Goal: Task Accomplishment & Management: Complete application form

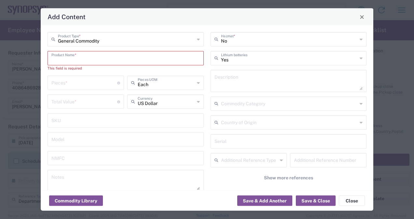
scroll to position [602, 0]
click at [154, 61] on input "text" at bounding box center [125, 57] width 148 height 11
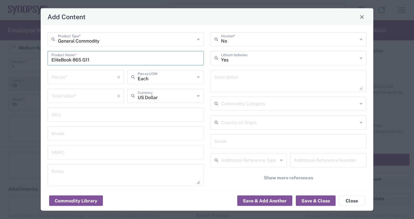
type input "EliteBook 865 G11"
click at [109, 73] on input "number" at bounding box center [84, 76] width 66 height 11
click at [99, 90] on div "General Commodity Product Type * EliteBook 865 G11 Product Name * Pieces * Numb…" at bounding box center [125, 116] width 163 height 169
click at [127, 57] on input "EliteBook 865 G11" at bounding box center [125, 57] width 148 height 11
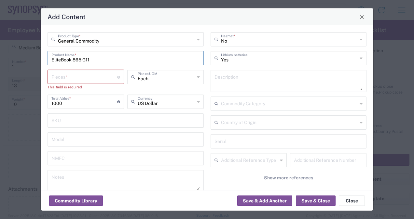
click at [127, 57] on input "EliteBook 865 G11" at bounding box center [125, 57] width 148 height 11
click at [82, 102] on input "1000" at bounding box center [84, 101] width 66 height 11
type input "1400"
click at [118, 65] on div "General Commodity Product Type * EliteBook 865 G11 Product Name * Pieces * Numb…" at bounding box center [125, 119] width 163 height 175
click at [88, 77] on input "number" at bounding box center [84, 76] width 66 height 11
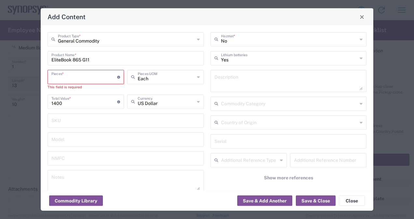
type input "2"
type input "2800"
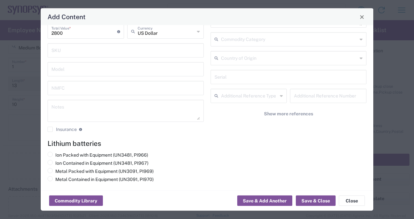
type input "2"
click at [130, 148] on agx-lithium-batteries-content "Lithium batteries Ion Packed with Equipment (UN3481, PI966) Ion Contained in Eq…" at bounding box center [206, 161] width 319 height 45
click at [130, 153] on label "Ion Packed with Equipment (UN3481, PI966)" at bounding box center [97, 155] width 100 height 6
click at [59, 153] on input "Ion Packed with Equipment (UN3481, PI966)" at bounding box center [57, 154] width 4 height 4
radio input "true"
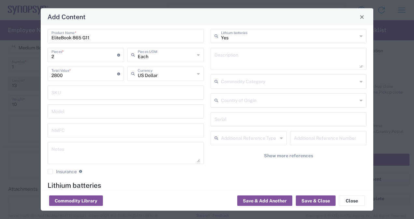
scroll to position [20, 0]
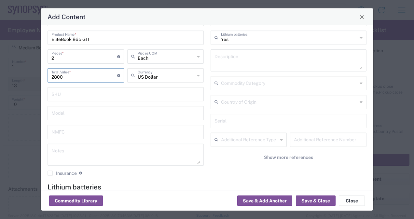
click at [98, 78] on input "2800" at bounding box center [84, 74] width 66 height 11
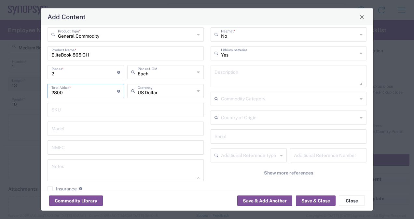
scroll to position [0, 0]
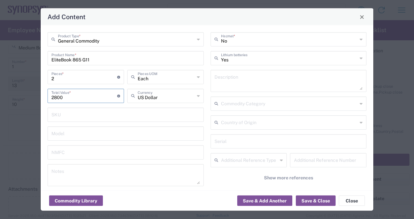
click at [92, 77] on input "2" at bounding box center [84, 76] width 66 height 11
type input "1"
click at [88, 97] on input "2800" at bounding box center [84, 95] width 66 height 11
type input "2"
type input "1000"
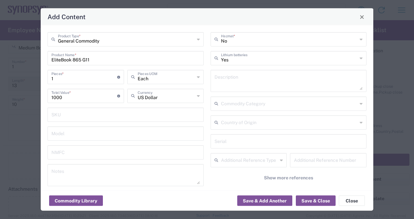
click at [207, 87] on div "No Hazmat * Yes Lithium batteries Description Commodity Category Country of Ori…" at bounding box center [288, 116] width 163 height 169
click at [218, 85] on textarea at bounding box center [288, 81] width 148 height 18
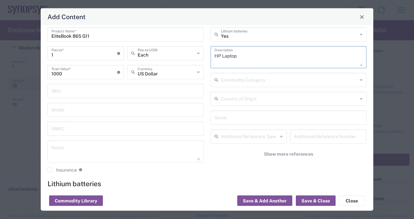
scroll to position [25, 0]
type textarea "HP Laptop"
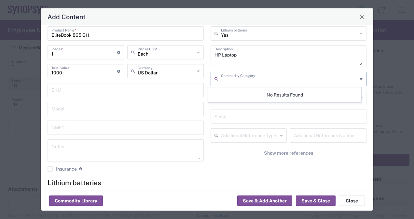
click at [233, 82] on input "text" at bounding box center [289, 78] width 137 height 11
type input "l"
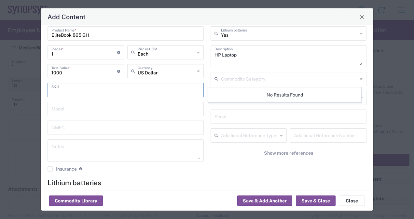
click at [188, 90] on input "text" at bounding box center [125, 89] width 148 height 11
click at [180, 111] on input "text" at bounding box center [125, 108] width 148 height 11
click at [108, 38] on input "EliteBook 865 G11" at bounding box center [125, 32] width 148 height 11
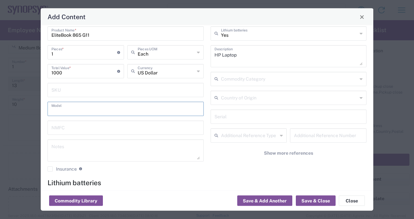
click at [72, 112] on input "text" at bounding box center [125, 108] width 148 height 11
paste input "EliteBook 865 G11"
type input "EliteBook 865 G11"
click at [211, 168] on div "No Hazmat * Yes Lithium batteries HP Laptop Description Commodity Category Coun…" at bounding box center [288, 91] width 163 height 169
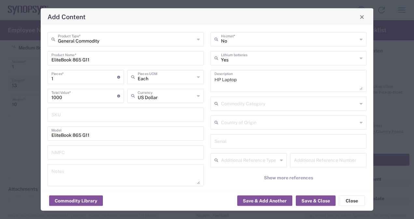
scroll to position [64, 0]
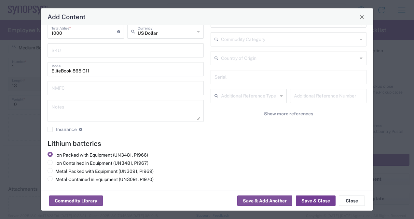
click at [307, 199] on button "Save & Close" at bounding box center [316, 201] width 40 height 10
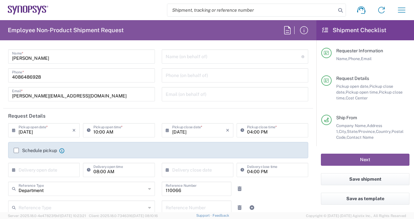
scroll to position [12, 0]
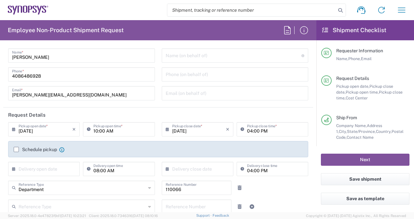
click at [15, 149] on label "Schedule pickup" at bounding box center [35, 149] width 43 height 5
click at [16, 150] on input "Schedule pickup" at bounding box center [16, 150] width 0 height 0
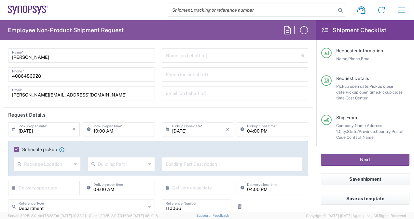
click at [15, 149] on label "Schedule pickup" at bounding box center [35, 149] width 43 height 5
click at [15, 150] on input "Schedule pickup" at bounding box center [15, 150] width 0 height 0
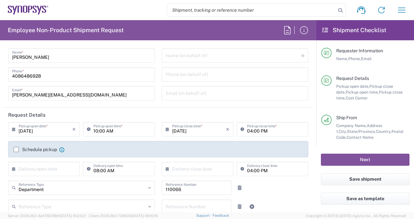
click at [15, 149] on label "Schedule pickup" at bounding box center [35, 149] width 43 height 5
click at [16, 150] on input "Schedule pickup" at bounding box center [16, 150] width 0 height 0
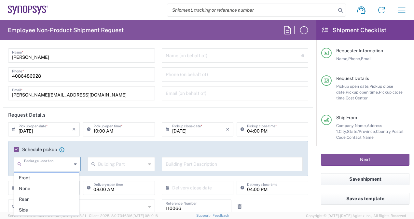
click at [30, 163] on input "text" at bounding box center [47, 163] width 47 height 11
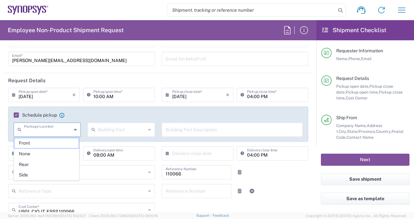
scroll to position [46, 0]
click at [51, 144] on span "Front" at bounding box center [46, 144] width 65 height 10
type input "Front"
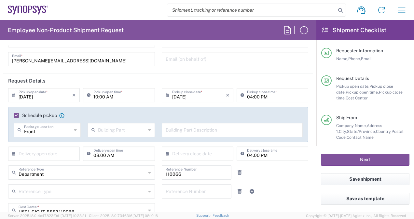
click at [112, 128] on input "text" at bounding box center [121, 129] width 47 height 11
click at [111, 152] on span "Building" at bounding box center [119, 155] width 65 height 10
type input "Building"
click at [185, 132] on input "text" at bounding box center [231, 129] width 133 height 11
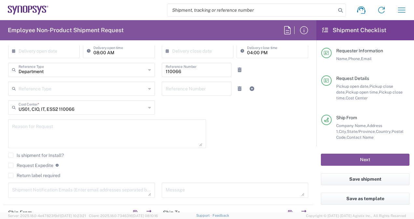
scroll to position [149, 0]
click at [30, 174] on label "Return label required" at bounding box center [34, 175] width 52 height 5
click at [11, 175] on input "Return label required" at bounding box center [11, 175] width 0 height 0
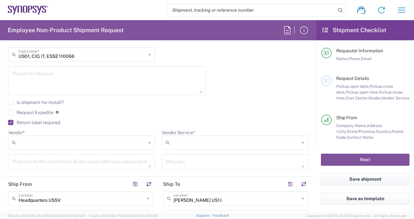
scroll to position [197, 0]
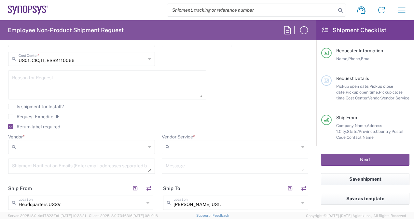
click at [102, 147] on input "Vendor *" at bounding box center [82, 147] width 127 height 10
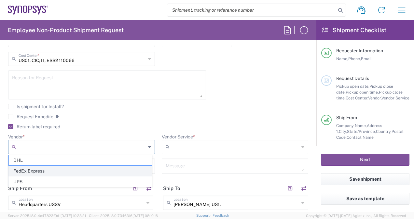
click at [94, 168] on span "FedEx Express" at bounding box center [80, 171] width 143 height 10
type input "FedEx Express"
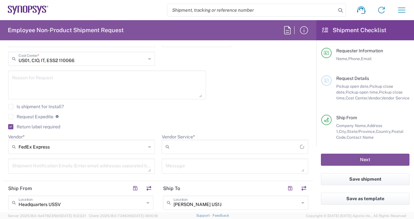
click at [187, 144] on input "Vendor Service *" at bounding box center [236, 147] width 128 height 10
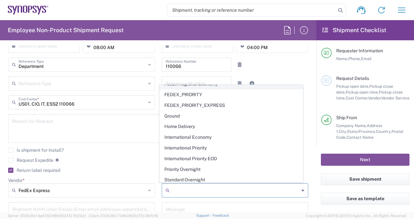
scroll to position [0, 0]
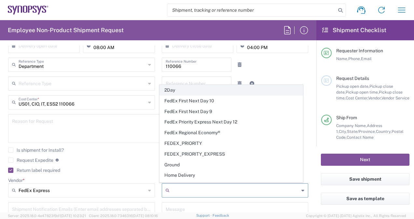
click at [184, 92] on span "2Day" at bounding box center [231, 90] width 143 height 10
type input "2Day"
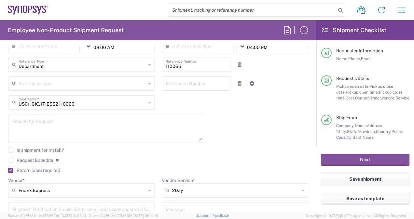
click at [209, 142] on div "[DATE] × Pickup open date * Cancel Apply 10:00 AM Pickup open time * [DATE] × P…" at bounding box center [158, 101] width 307 height 242
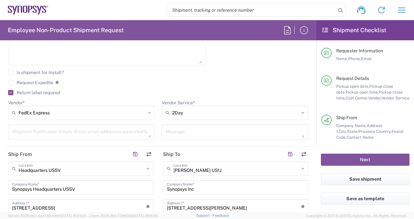
scroll to position [232, 0]
click at [184, 136] on textarea at bounding box center [234, 131] width 139 height 11
type textarea "return old laptop in same box"
click at [192, 83] on agx-checkbox-control "Request Expedite If expedite is checked you will be unable to rate and book thi…" at bounding box center [158, 82] width 300 height 6
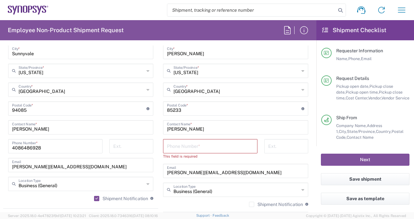
scroll to position [424, 0]
click at [210, 144] on input "tel" at bounding box center [210, 145] width 86 height 11
paste input "6025125389"
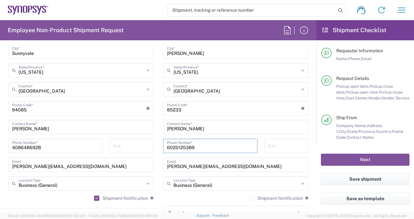
type input "6025125389"
click at [158, 127] on main "[PERSON_NAME] US1J Location [GEOGRAPHIC_DATA] [GEOGRAPHIC_DATA] [GEOGRAPHIC_DAT…" at bounding box center [235, 96] width 155 height 254
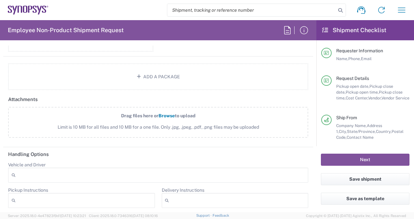
scroll to position [891, 0]
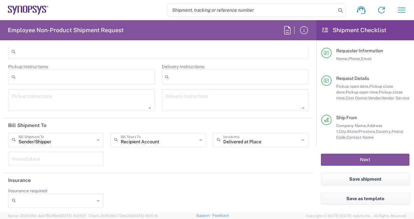
click at [98, 136] on div "Sender/[PERSON_NAME] Shipment To" at bounding box center [55, 140] width 95 height 14
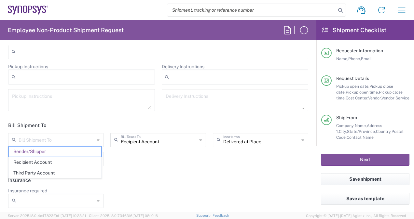
click at [98, 136] on div "Bill Shipment To" at bounding box center [55, 140] width 95 height 14
click at [135, 163] on div "Bill Shipment To Sender/Shipper Recipient Account Third Party Account Recipient…" at bounding box center [158, 152] width 307 height 38
type input "Sender/Shipper"
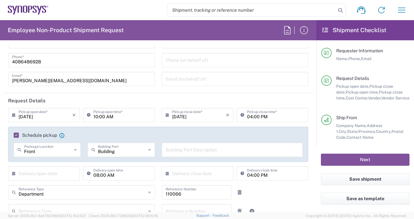
scroll to position [0, 0]
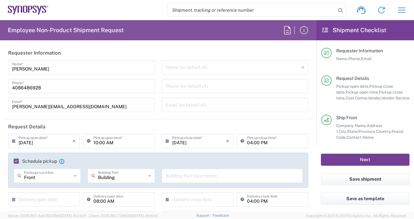
click at [357, 158] on button "Next" at bounding box center [365, 160] width 88 height 12
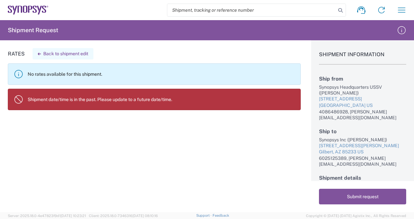
click at [62, 54] on button "Back to shipment edit" at bounding box center [63, 53] width 61 height 11
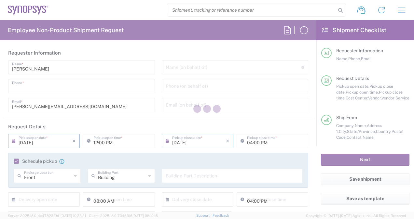
type input "4086486928"
type input "10:00 AM"
type input "110066"
type textarea "return old laptop in same box"
type input "Headquarters USSV"
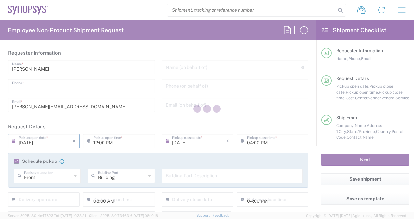
type input "Synopsys Headquarters USSV"
type input "[STREET_ADDRESS]"
type input "Sunnyvale"
type input "94085"
type input "[PERSON_NAME]"
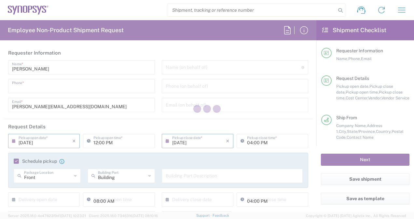
type input "4086486928"
type input "[PERSON_NAME][EMAIL_ADDRESS][DOMAIN_NAME]"
type input "[PERSON_NAME] US1J"
type input "Synopsys Inc"
type input "[STREET_ADDRESS][PERSON_NAME]"
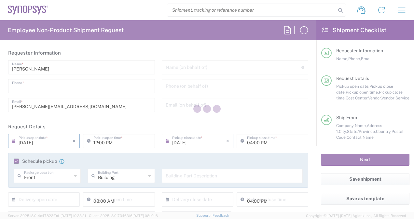
type input "[PERSON_NAME]"
type input "[GEOGRAPHIC_DATA]"
type input "85233"
type input "[PERSON_NAME]"
type input "6025125389"
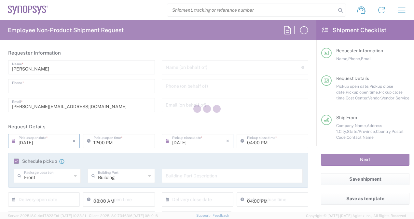
type input "[PERSON_NAME][EMAIL_ADDRESS][DOMAIN_NAME]"
type input "Business (General)"
type input "Department"
type input "[US_STATE]"
type input "[GEOGRAPHIC_DATA]"
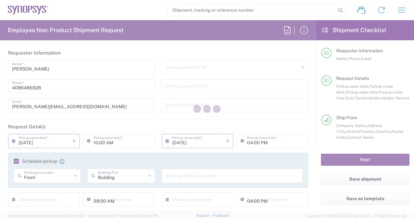
type input "Business (General)"
type input "[US_STATE]"
type input "Delivered at Place"
type input "2Day"
type input "Medium Box"
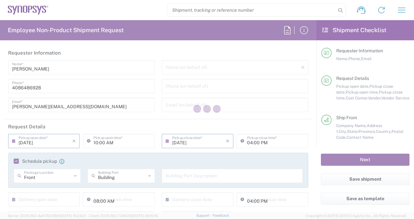
type input "US01, CIO, IT, ESS2 110066"
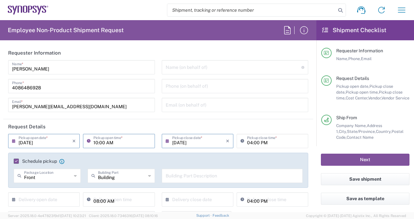
click at [97, 144] on input "10:00 AM" at bounding box center [121, 140] width 57 height 11
click at [116, 140] on input "10:00 AM" at bounding box center [121, 140] width 57 height 11
type input "11:30AM"
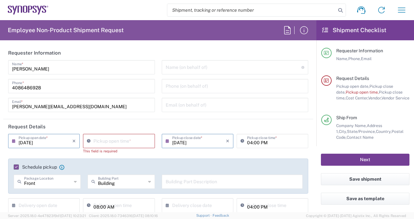
click at [344, 160] on button "Next" at bounding box center [365, 160] width 88 height 12
click at [106, 137] on input "11:17 AM" at bounding box center [121, 140] width 57 height 11
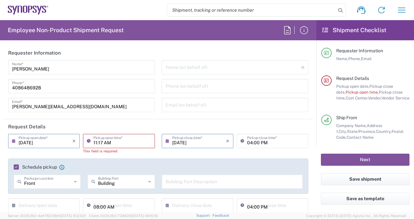
click at [101, 142] on input "11:17 AM" at bounding box center [121, 140] width 57 height 11
type input "11:30 AM"
click at [351, 160] on button "Next" at bounding box center [365, 160] width 88 height 12
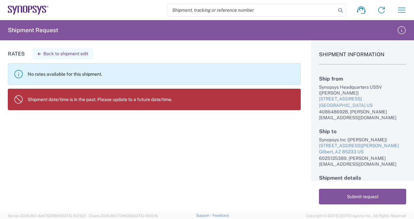
click at [39, 55] on icon "button" at bounding box center [39, 54] width 3 height 3
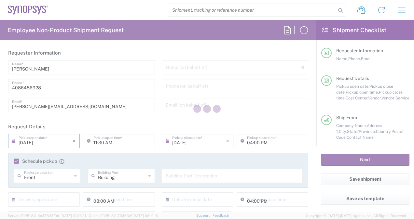
type input "[US_STATE]"
type input "US01, CIO, IT, ESS2 110066"
type input "2Day"
type input "Medium Box"
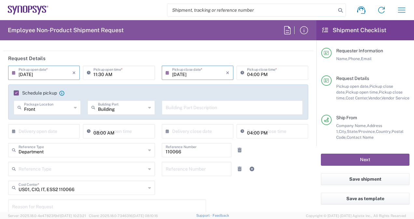
scroll to position [70, 0]
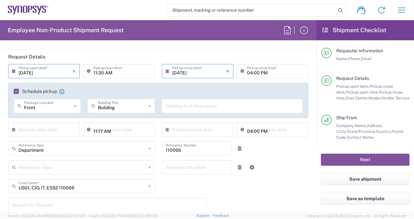
click at [108, 133] on input "11:17 AM" at bounding box center [121, 129] width 57 height 11
click at [116, 140] on div "11:17 AM Delivery open time" at bounding box center [118, 132] width 75 height 19
click at [101, 129] on input "11:17 AM" at bounding box center [121, 129] width 57 height 11
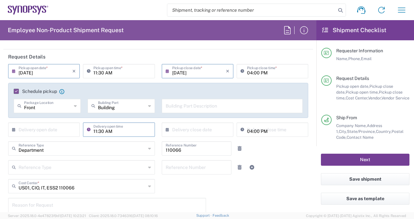
type input "11:30 AM"
click at [336, 161] on button "Next" at bounding box center [365, 160] width 88 height 12
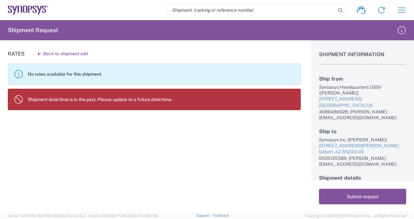
click at [108, 106] on agx-banner "Shipment date/time is in the past. Please update to a future date/time." at bounding box center [154, 99] width 293 height 21
click at [49, 54] on button "Back to shipment edit" at bounding box center [63, 53] width 61 height 11
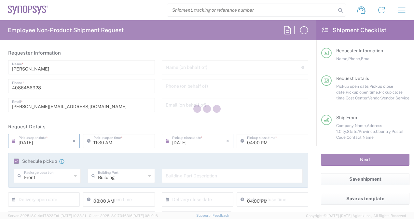
type input "[US_STATE]"
type input "US01, CIO, IT, ESS2 110066"
type input "Medium Box"
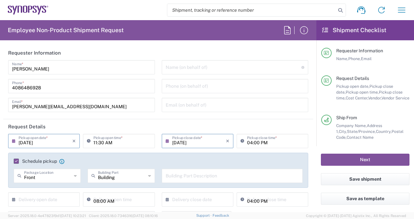
type input "2Day"
click at [31, 143] on input "[DATE]" at bounding box center [46, 140] width 54 height 11
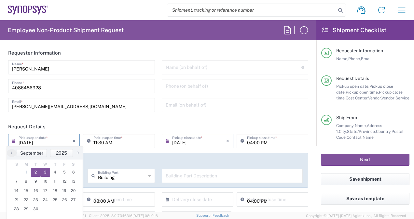
click at [46, 171] on span "3" at bounding box center [46, 172] width 10 height 9
type input "[DATE]"
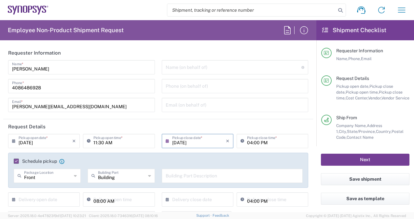
click at [357, 159] on button "Next" at bounding box center [365, 160] width 88 height 12
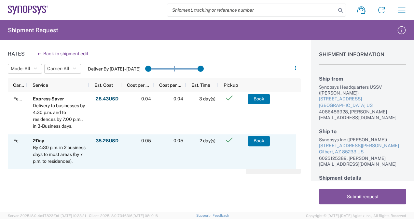
scroll to position [29, 0]
